Goal: Find specific page/section

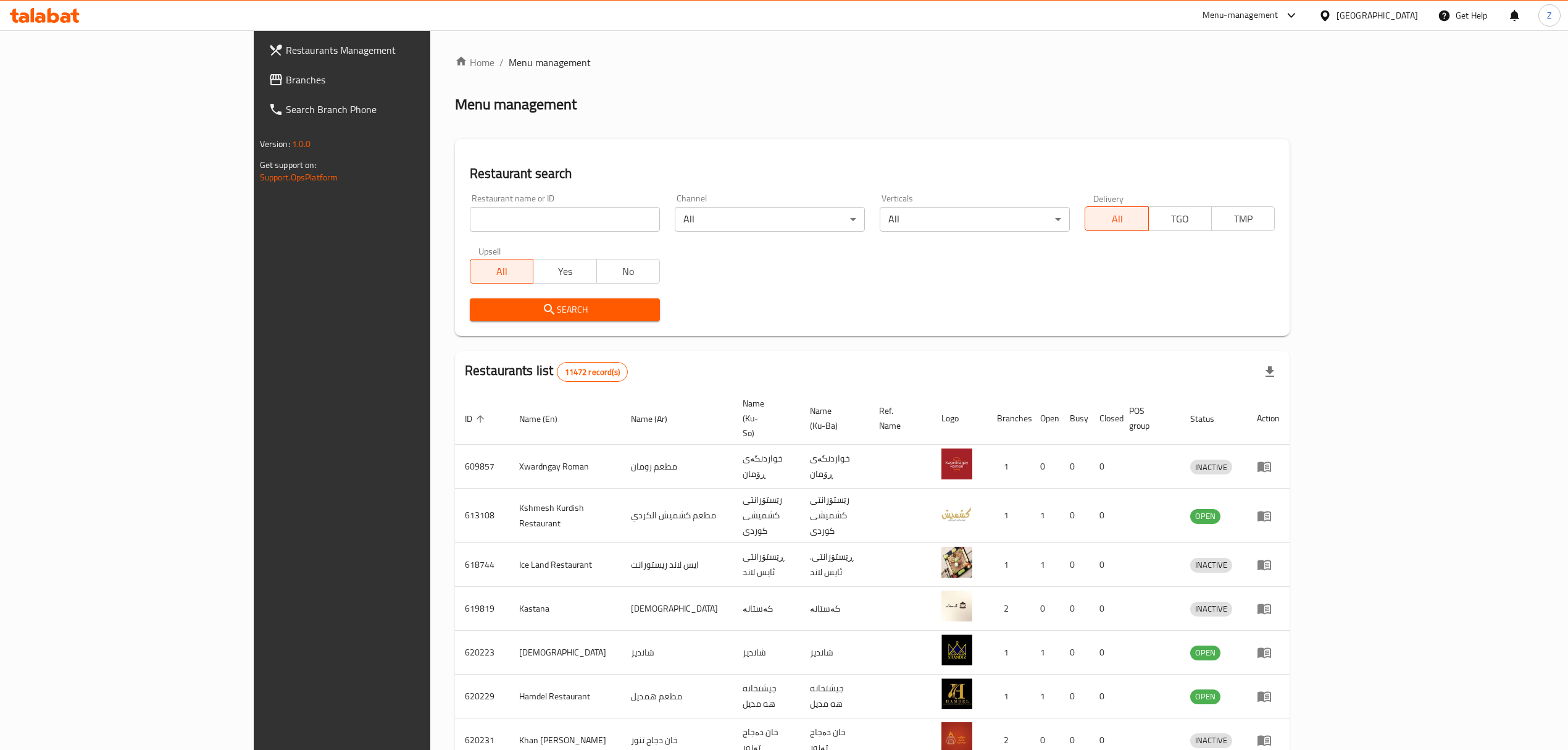
click at [470, 216] on input "search" at bounding box center [565, 218] width 190 height 25
paste input "705383"
type input "705383"
click button "Search" at bounding box center [565, 309] width 190 height 23
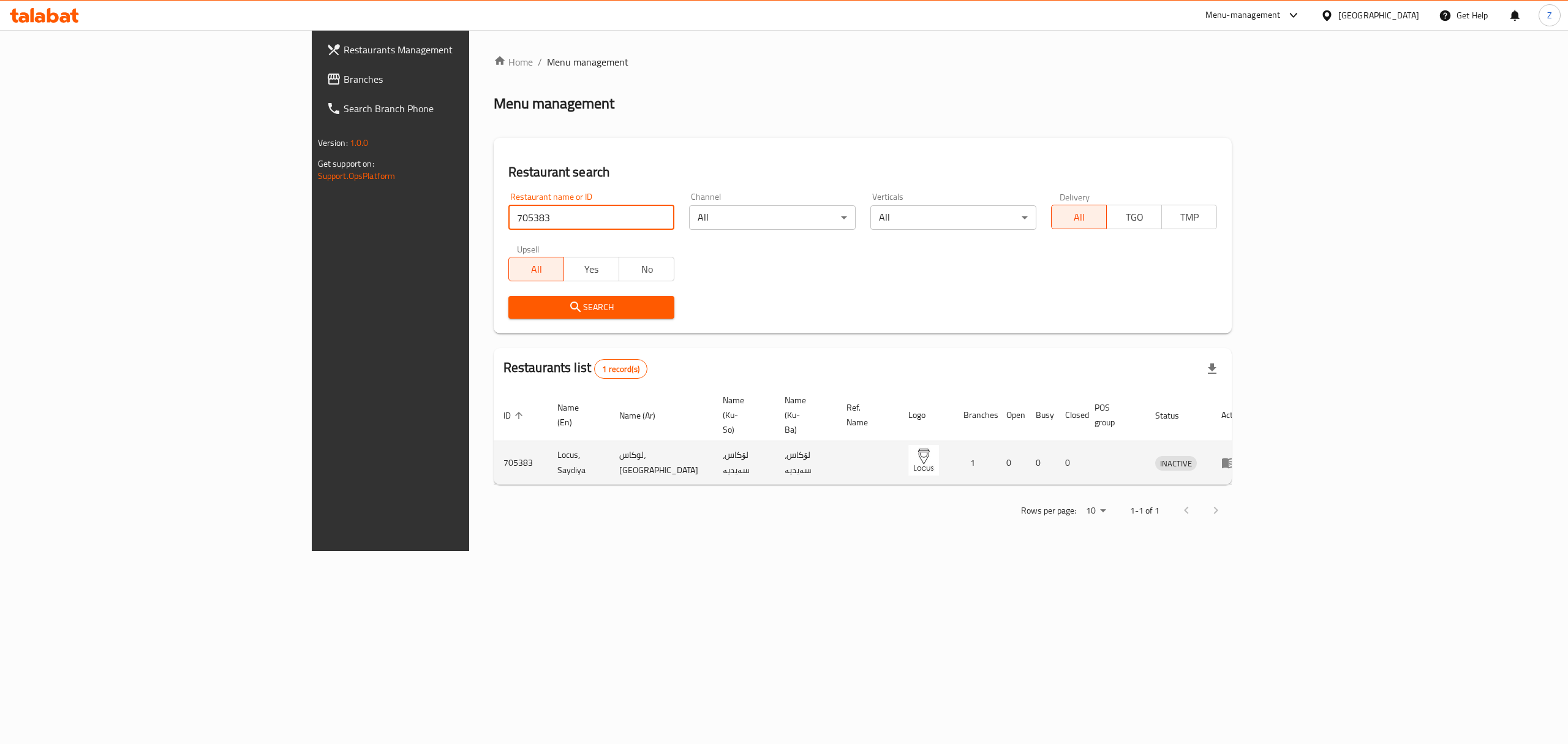
click at [1236, 455] on icon "enhanced table" at bounding box center [1228, 462] width 15 height 15
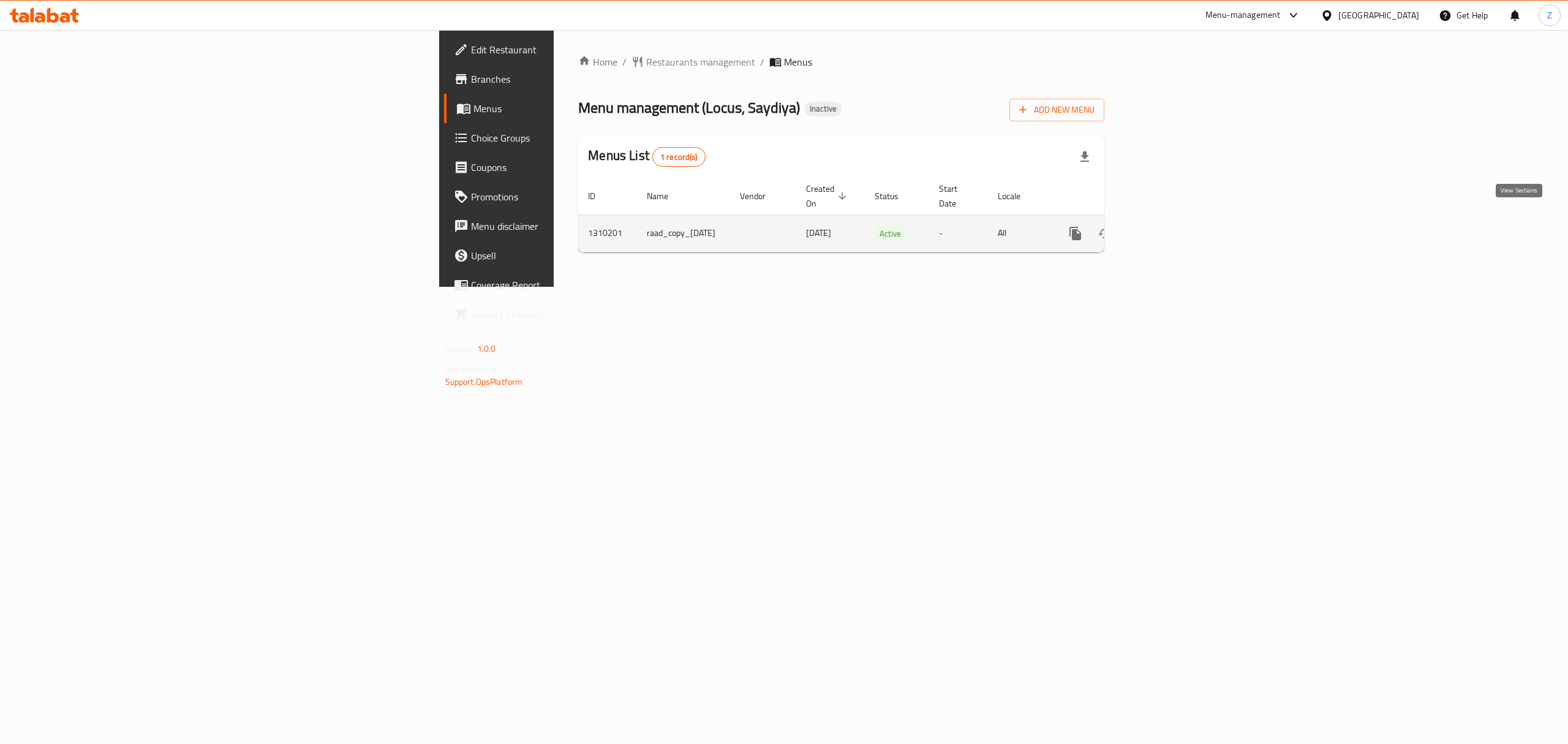
click at [1171, 226] on icon "enhanced table" at bounding box center [1163, 233] width 15 height 15
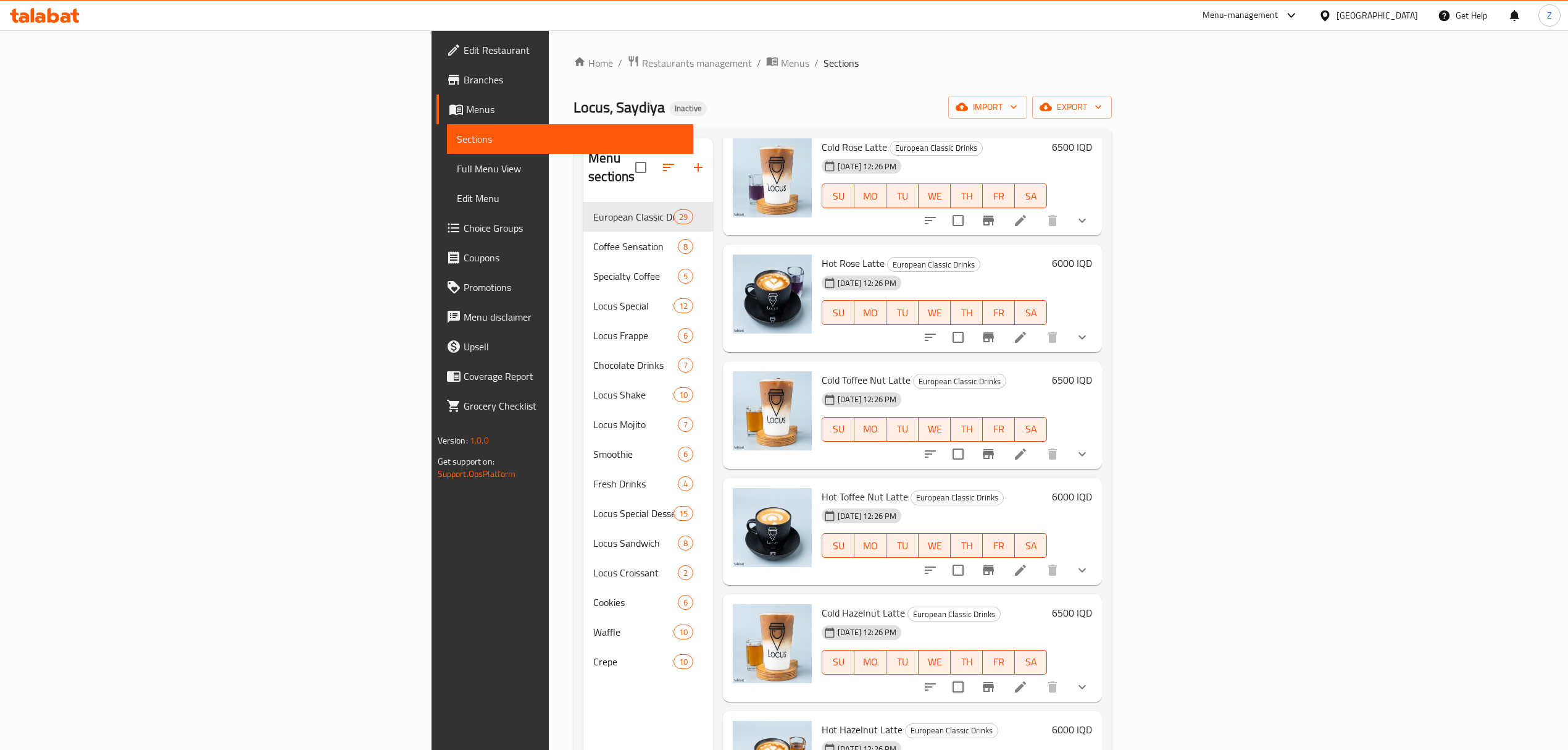
scroll to position [1235, 0]
